Goal: Task Accomplishment & Management: Manage account settings

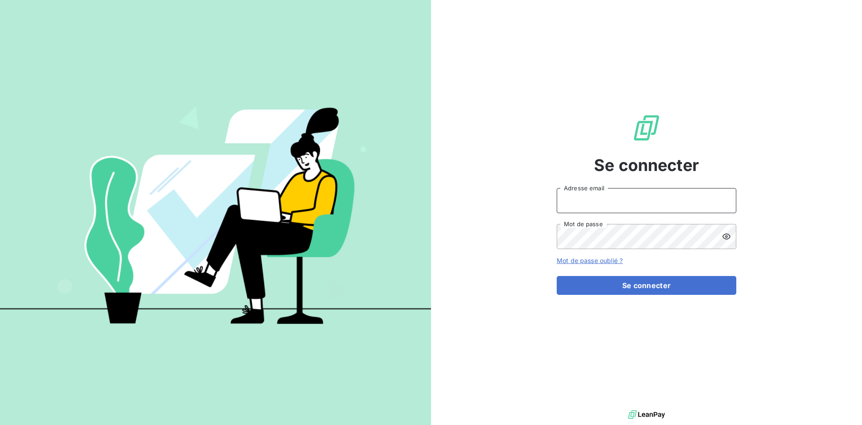
click at [608, 204] on input "Adresse email" at bounding box center [647, 200] width 180 height 25
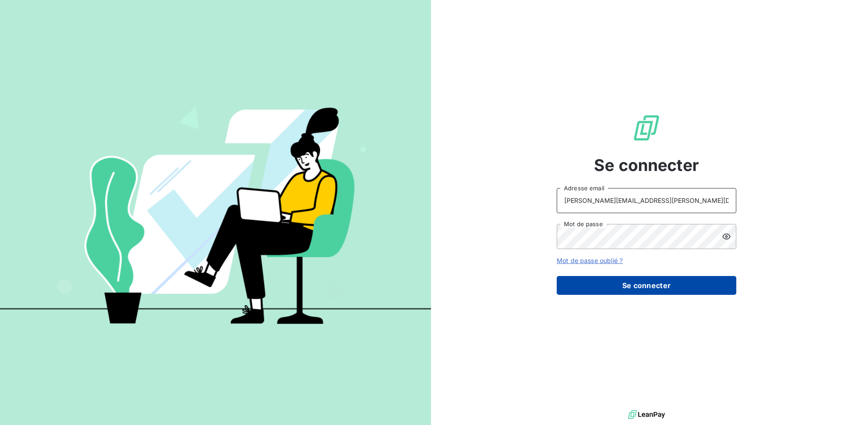
type input "e.julien@mavrommatis.fr"
click at [649, 290] on button "Se connecter" at bounding box center [647, 285] width 180 height 19
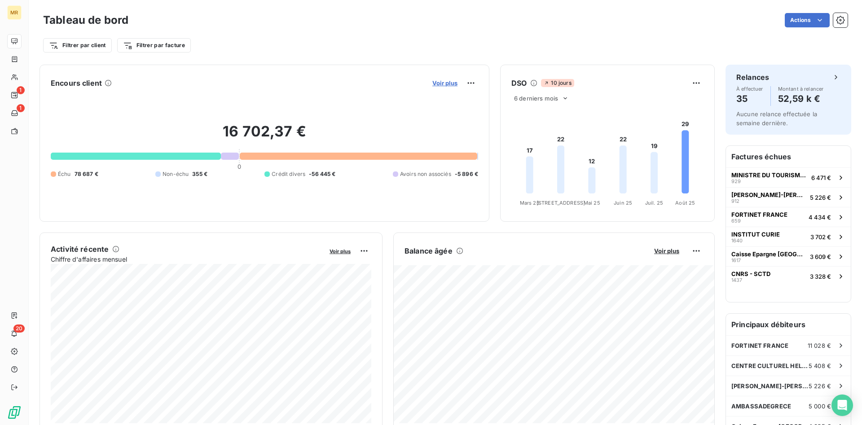
click at [449, 80] on span "Voir plus" at bounding box center [444, 82] width 25 height 7
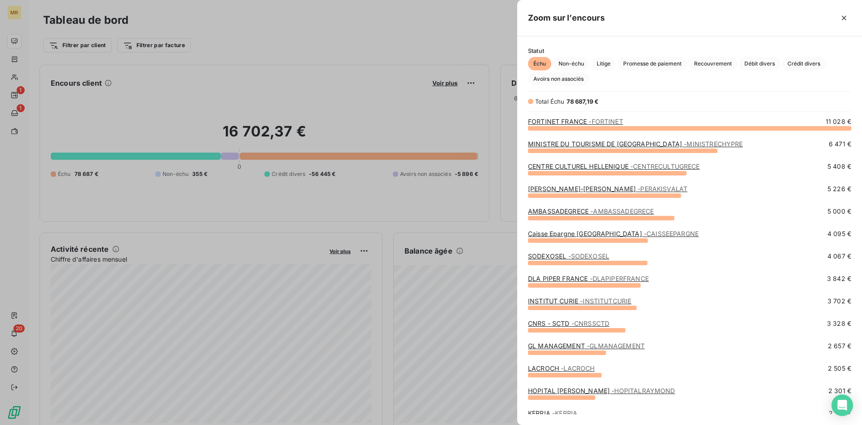
scroll to position [297, 345]
click at [434, 46] on div at bounding box center [431, 212] width 862 height 425
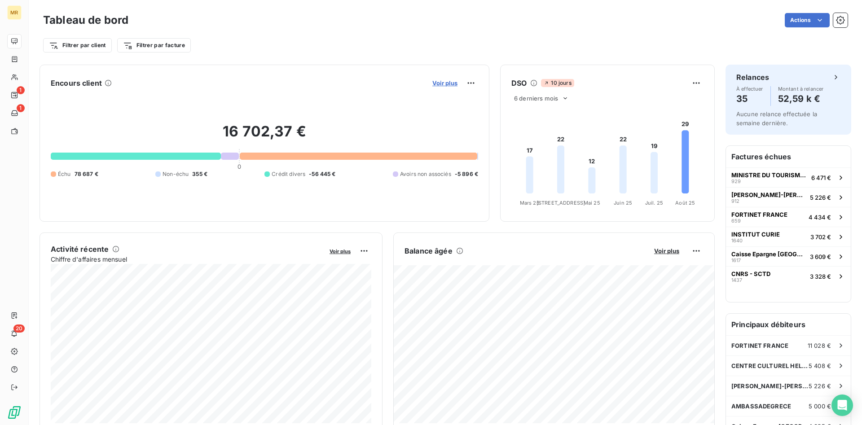
click at [444, 80] on span "Voir plus" at bounding box center [444, 82] width 25 height 7
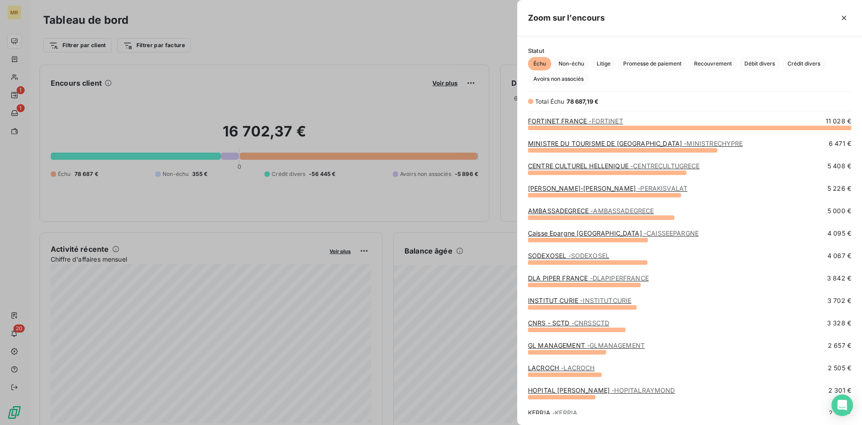
scroll to position [0, 0]
click at [817, 62] on span "Crédit divers" at bounding box center [804, 63] width 44 height 13
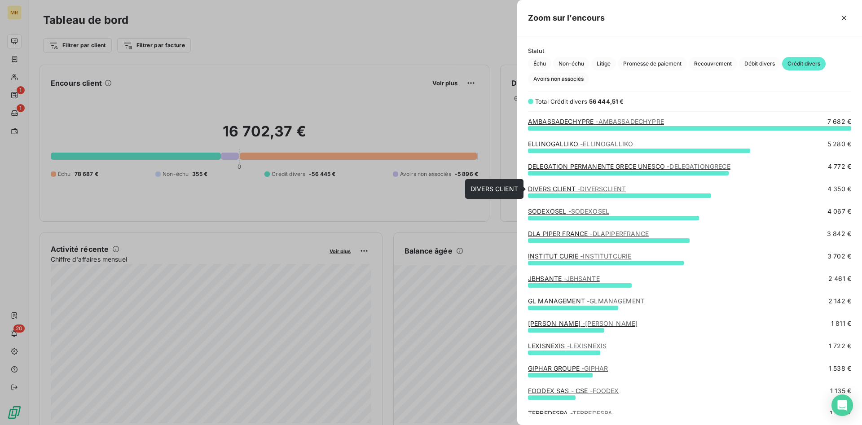
click at [603, 192] on span "- DIVERSCLIENT" at bounding box center [601, 189] width 48 height 8
